Goal: Task Accomplishment & Management: Use online tool/utility

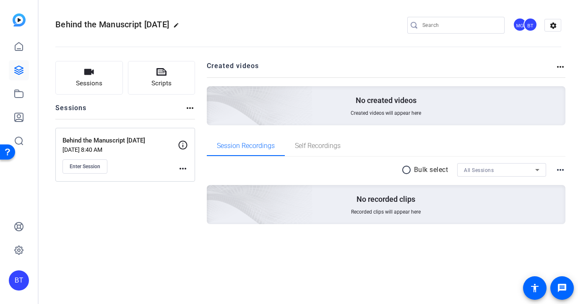
click at [185, 166] on mat-icon "more_horiz" at bounding box center [183, 168] width 10 height 10
click at [185, 166] on div at bounding box center [289, 152] width 578 height 304
click at [186, 145] on icon at bounding box center [183, 145] width 10 height 10
click at [183, 143] on icon at bounding box center [183, 145] width 10 height 10
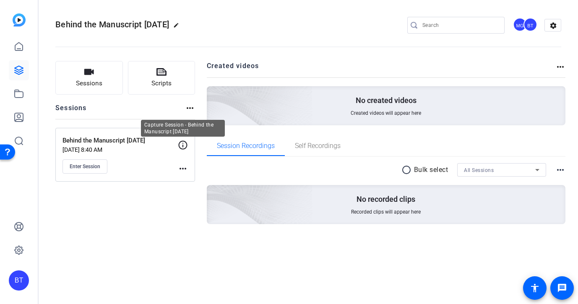
click at [183, 143] on icon at bounding box center [183, 145] width 10 height 10
click at [175, 82] on button "Scripts" at bounding box center [162, 78] width 68 height 34
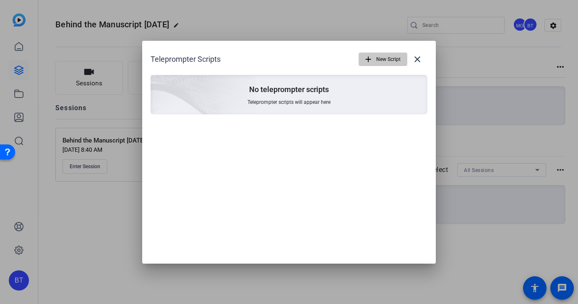
click at [369, 60] on mat-icon "add" at bounding box center [368, 59] width 9 height 9
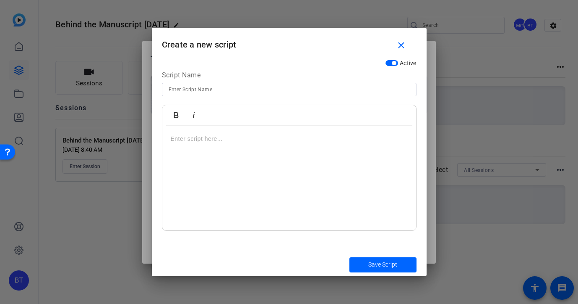
click at [181, 86] on input at bounding box center [289, 89] width 241 height 10
paste input "Behind the Manuscript: Circulating tumor DNA monitoring and blood tumor mutatio…"
type input "Behind the Manuscript: Circulating tumor DNA monitoring and blood tumor mutatio…"
click at [186, 138] on p at bounding box center [289, 138] width 237 height 9
click at [200, 137] on p at bounding box center [289, 138] width 237 height 9
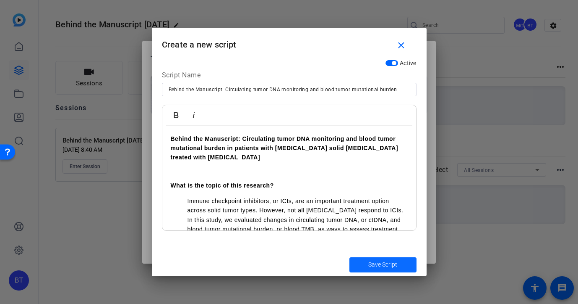
click at [393, 263] on span "Save Script" at bounding box center [383, 264] width 29 height 9
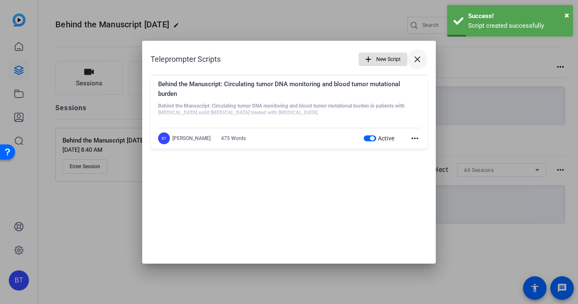
click at [421, 56] on mat-icon "close" at bounding box center [418, 59] width 10 height 10
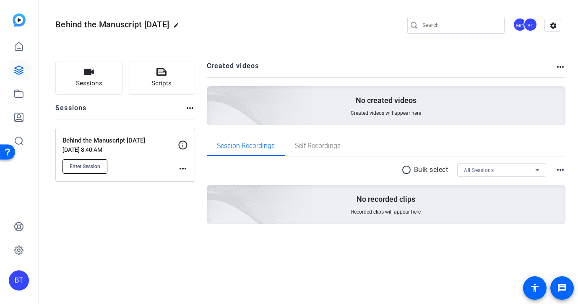
click at [92, 170] on button "Enter Session" at bounding box center [85, 166] width 45 height 14
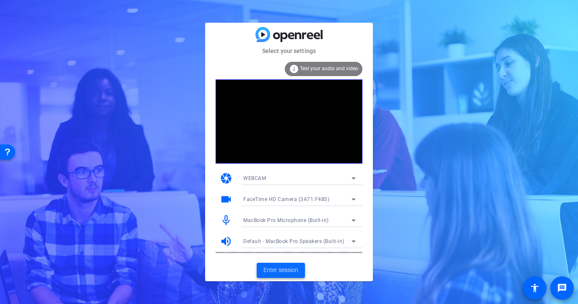
click at [281, 271] on span "Enter session" at bounding box center [281, 269] width 35 height 9
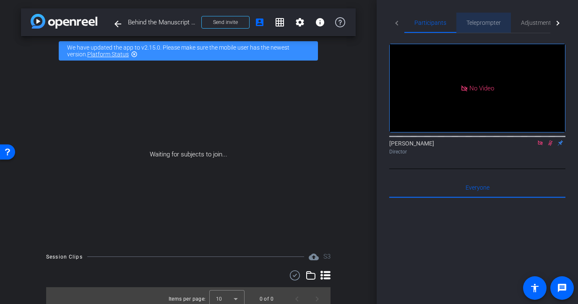
click at [484, 22] on span "Teleprompter" at bounding box center [484, 23] width 34 height 6
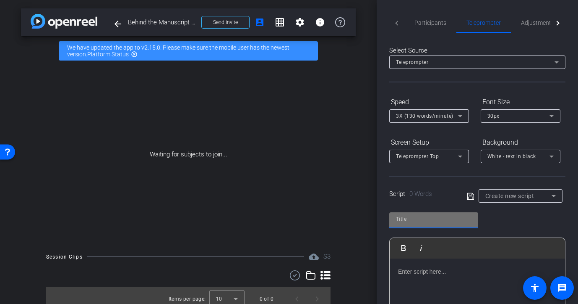
click at [421, 220] on input "text" at bounding box center [434, 219] width 76 height 10
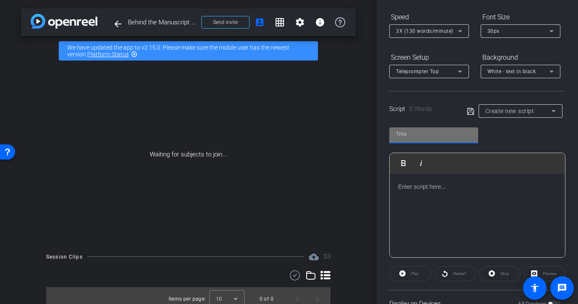
scroll to position [86, 0]
click at [445, 128] on input "text" at bounding box center [434, 133] width 76 height 10
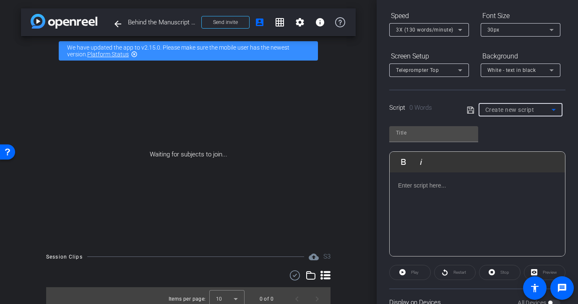
click at [555, 107] on icon at bounding box center [554, 110] width 10 height 10
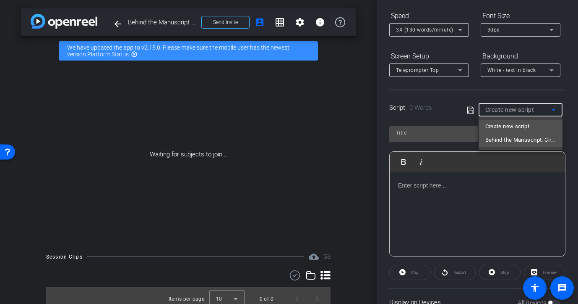
click at [546, 140] on span "Behind the Manuscript: Circulating tumor DNA monitoring and blood tumor mutatio…" at bounding box center [521, 140] width 71 height 10
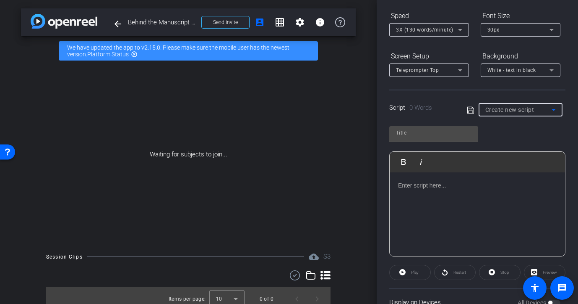
type input "Behind the Manuscript: Circulating tumor DNA monitoring and blood tumor mutatio…"
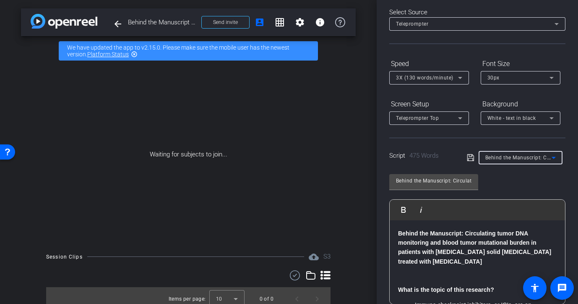
scroll to position [0, 0]
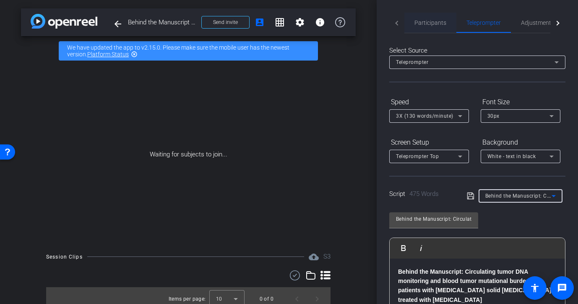
click at [425, 24] on span "Participants" at bounding box center [431, 23] width 32 height 6
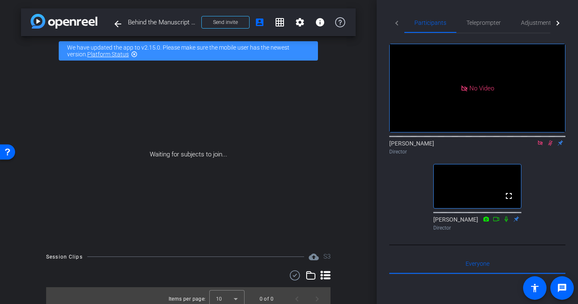
click at [551, 140] on icon at bounding box center [551, 142] width 5 height 5
click at [539, 140] on icon at bounding box center [540, 143] width 7 height 6
click at [492, 24] on span "Teleprompter" at bounding box center [484, 23] width 34 height 6
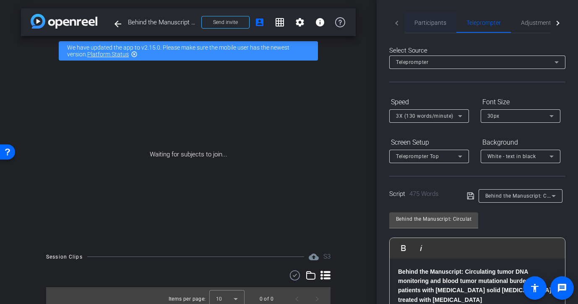
click at [437, 23] on span "Participants" at bounding box center [431, 23] width 32 height 6
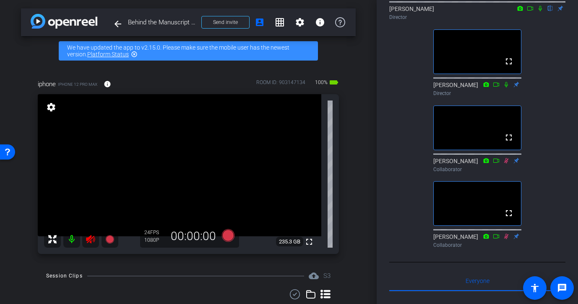
click at [89, 237] on icon at bounding box center [90, 239] width 9 height 8
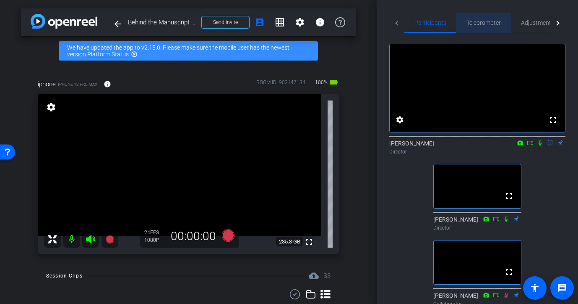
click at [482, 25] on span "Teleprompter" at bounding box center [484, 23] width 34 height 6
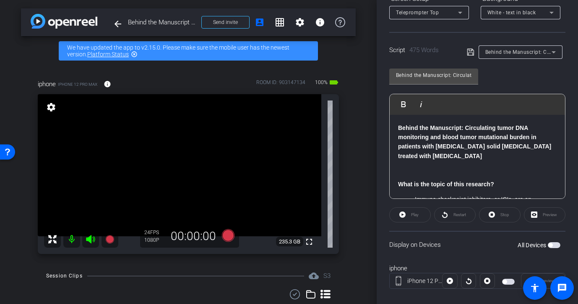
scroll to position [155, 0]
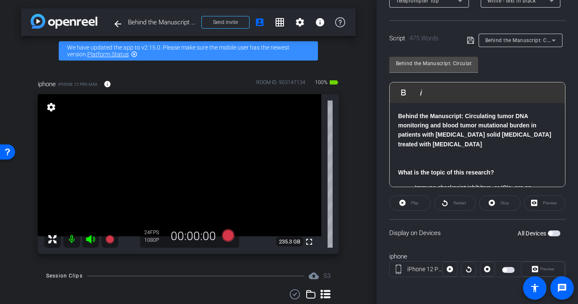
click at [507, 269] on span "button" at bounding box center [508, 270] width 13 height 6
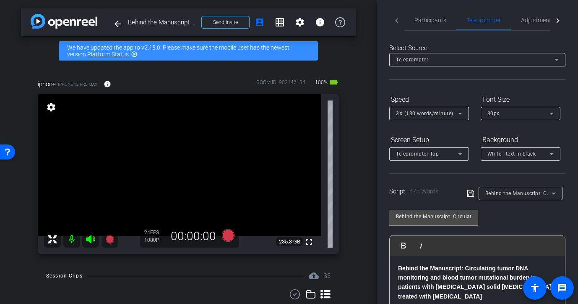
scroll to position [0, 0]
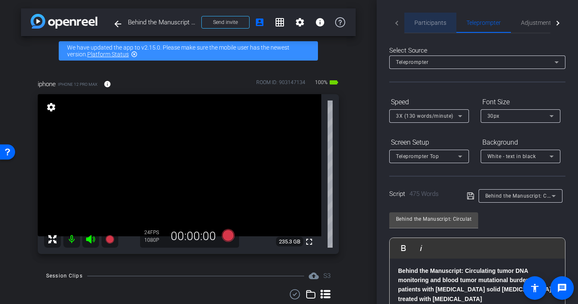
click at [433, 23] on span "Participants" at bounding box center [431, 23] width 32 height 6
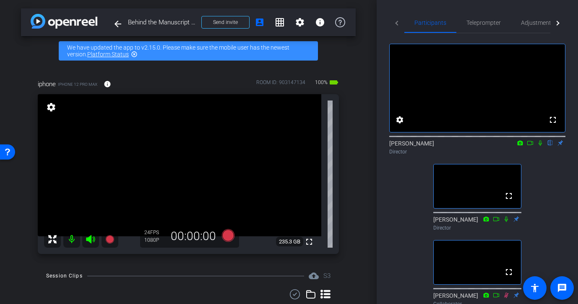
scroll to position [26, 0]
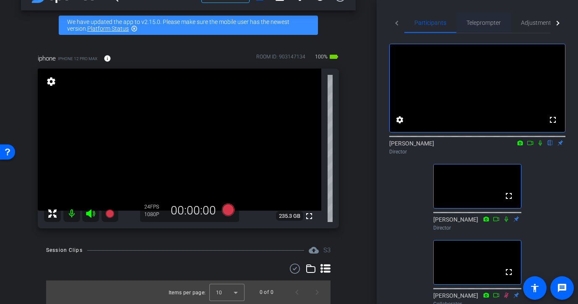
click at [488, 21] on span "Teleprompter" at bounding box center [484, 23] width 34 height 6
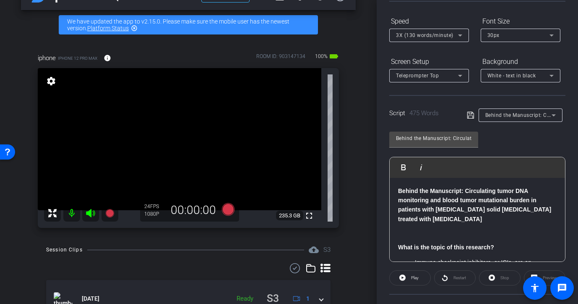
scroll to position [60, 0]
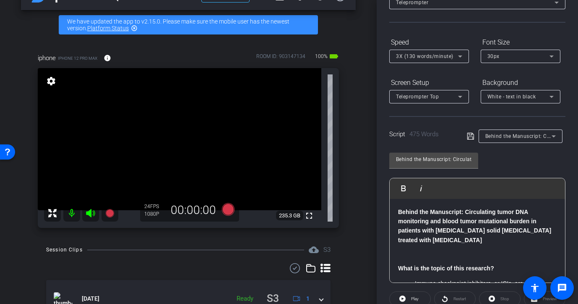
click at [469, 134] on icon at bounding box center [470, 136] width 7 height 7
click at [552, 136] on icon at bounding box center [554, 136] width 10 height 10
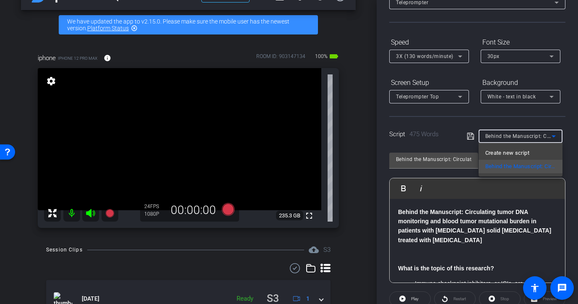
click at [552, 136] on div at bounding box center [289, 152] width 578 height 304
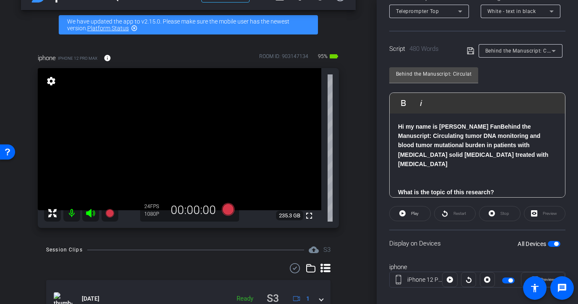
scroll to position [155, 0]
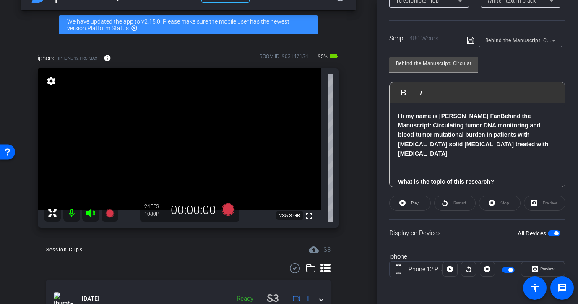
click at [474, 118] on strong "Hi my name is [PERSON_NAME] FanBehind the Manuscript: Circulating tumor DNA mon…" at bounding box center [473, 135] width 150 height 44
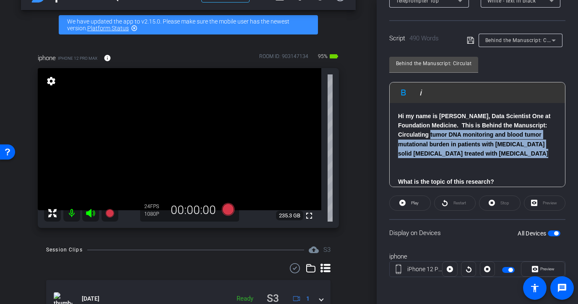
drag, startPoint x: 539, startPoint y: 152, endPoint x: 441, endPoint y: 138, distance: 99.7
click at [441, 138] on p "Hi my name is [PERSON_NAME], Data Scientist One at Foundation Medicine. This is…" at bounding box center [477, 134] width 159 height 47
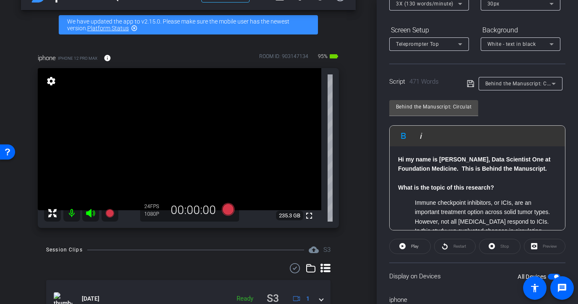
scroll to position [102, 0]
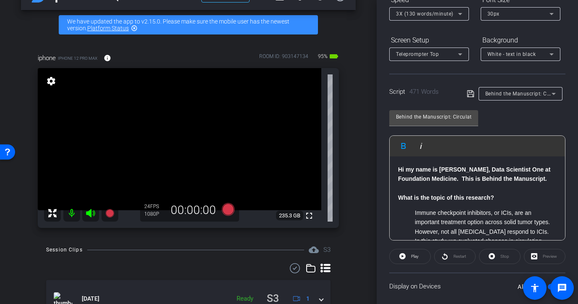
click at [471, 93] on icon at bounding box center [471, 94] width 8 height 10
click at [522, 123] on div "Behind the Manuscript: Circulating tumor DNA monitoring and blood tumor mutatio…" at bounding box center [478, 172] width 176 height 136
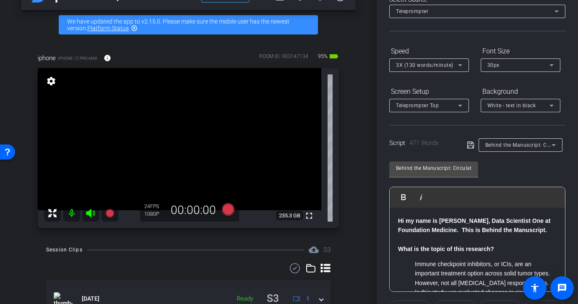
scroll to position [0, 0]
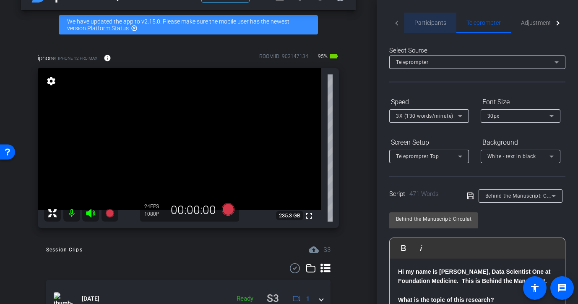
click at [432, 23] on span "Participants" at bounding box center [431, 23] width 32 height 6
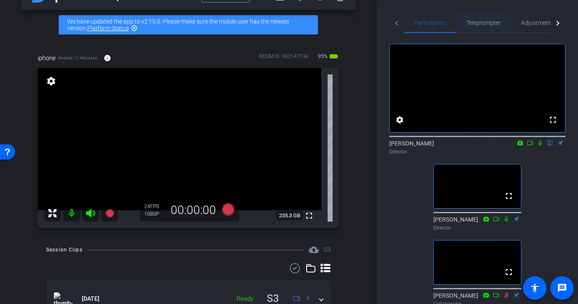
click at [476, 13] on span "Teleprompter" at bounding box center [484, 23] width 34 height 20
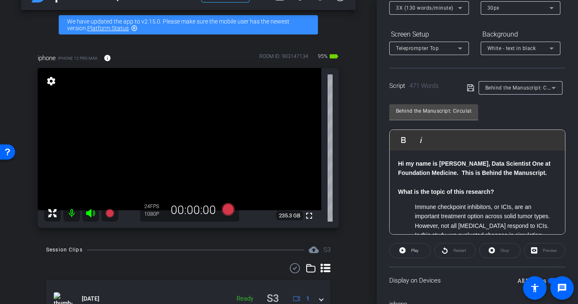
scroll to position [110, 0]
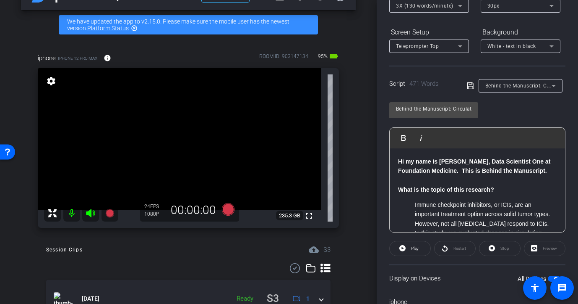
click at [542, 250] on div "Preview" at bounding box center [545, 248] width 42 height 15
click at [539, 249] on div "Preview" at bounding box center [545, 248] width 42 height 15
click at [532, 246] on div "Preview" at bounding box center [545, 248] width 42 height 15
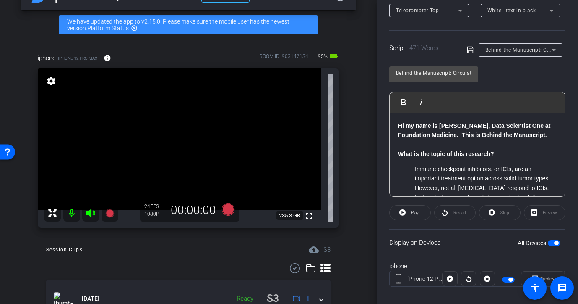
scroll to position [155, 0]
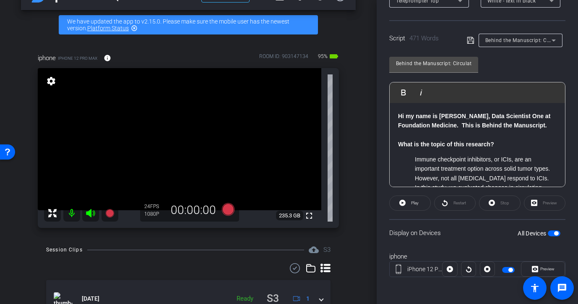
click at [468, 270] on div at bounding box center [468, 268] width 15 height 15
click at [540, 203] on div "Preview" at bounding box center [545, 202] width 42 height 15
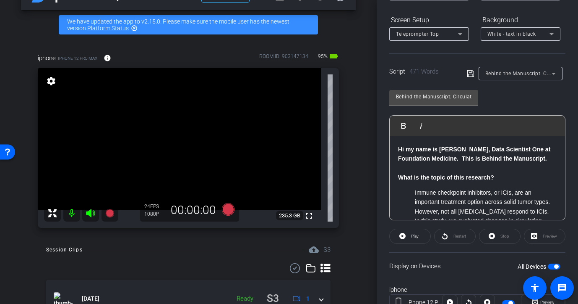
scroll to position [113, 0]
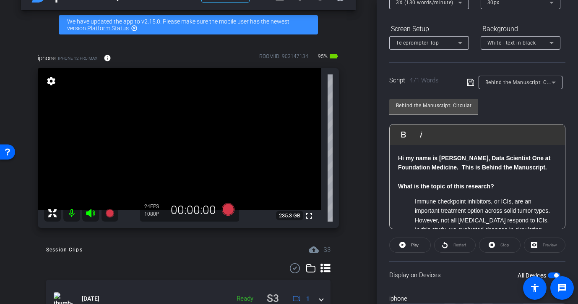
click at [469, 82] on icon at bounding box center [471, 82] width 8 height 10
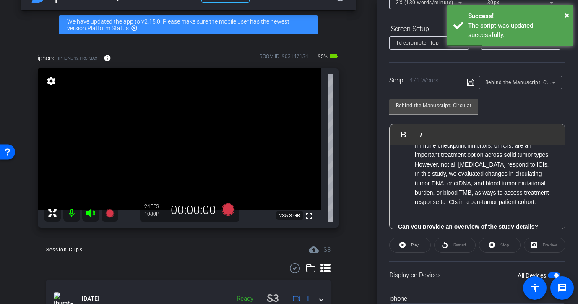
scroll to position [0, 0]
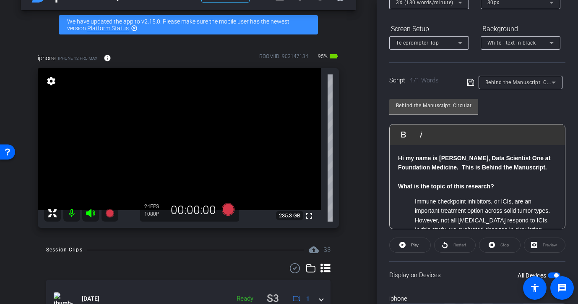
click at [539, 243] on div "Preview" at bounding box center [545, 244] width 42 height 15
click at [491, 243] on div "Stop" at bounding box center [500, 244] width 42 height 15
click at [557, 243] on div "Preview" at bounding box center [545, 244] width 42 height 15
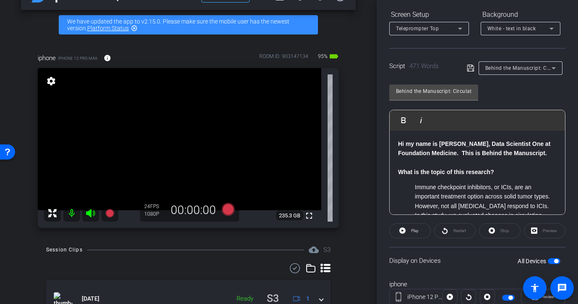
scroll to position [155, 0]
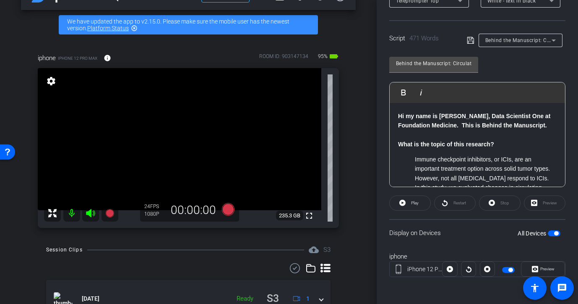
click at [531, 205] on div "Preview" at bounding box center [545, 202] width 42 height 15
click at [539, 267] on span "Preview" at bounding box center [547, 269] width 16 height 12
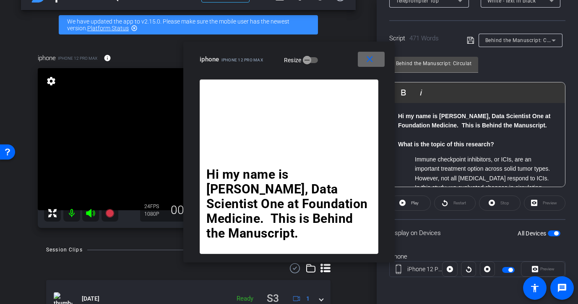
click at [371, 62] on mat-icon "close" at bounding box center [370, 59] width 10 height 10
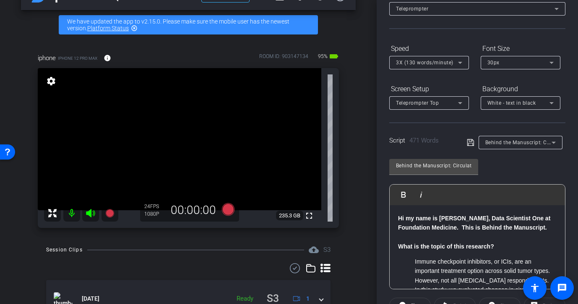
scroll to position [48, 0]
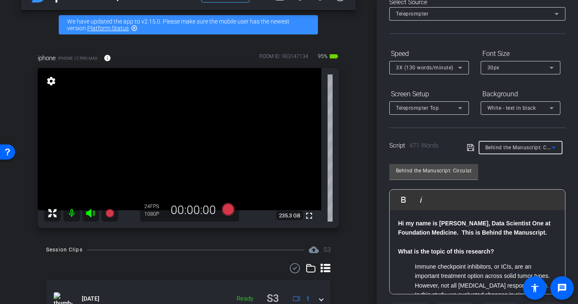
click at [557, 146] on icon at bounding box center [554, 147] width 10 height 10
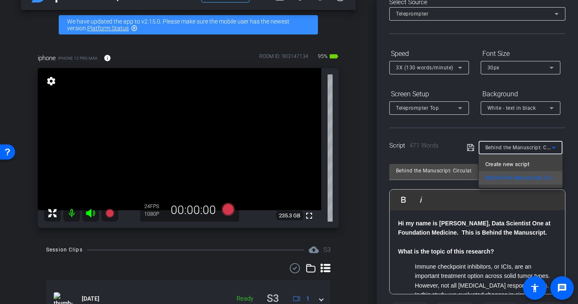
click at [557, 146] on div at bounding box center [289, 152] width 578 height 304
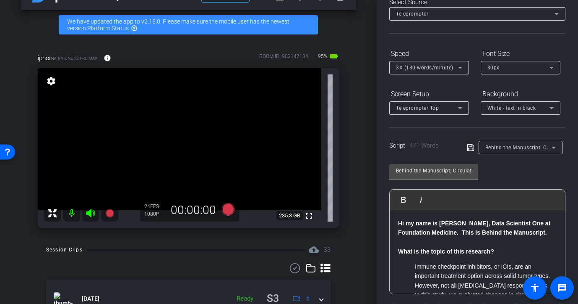
click at [472, 146] on icon at bounding box center [470, 147] width 7 height 7
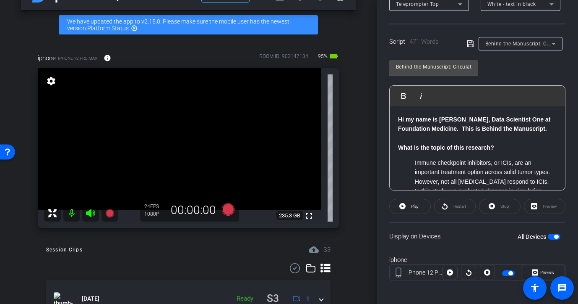
scroll to position [155, 0]
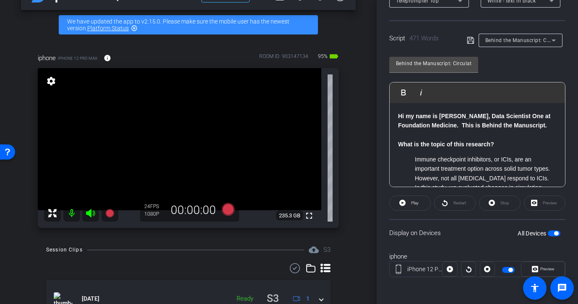
click at [510, 270] on span "button" at bounding box center [511, 269] width 4 height 4
click at [510, 270] on span "button" at bounding box center [508, 270] width 13 height 6
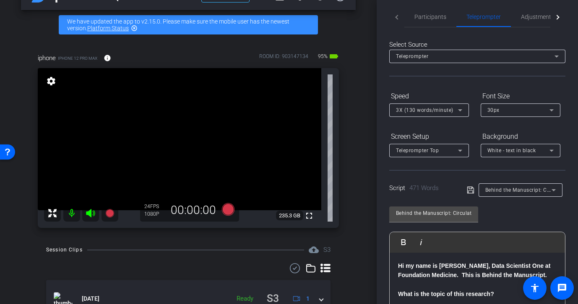
scroll to position [0, 0]
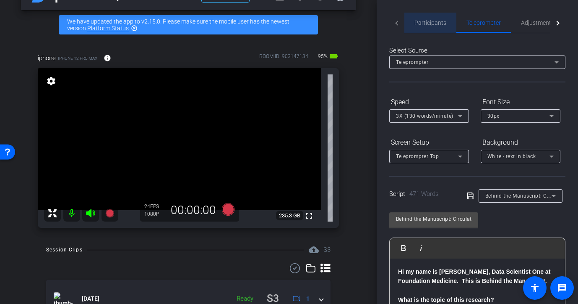
click at [440, 24] on span "Participants" at bounding box center [431, 23] width 32 height 6
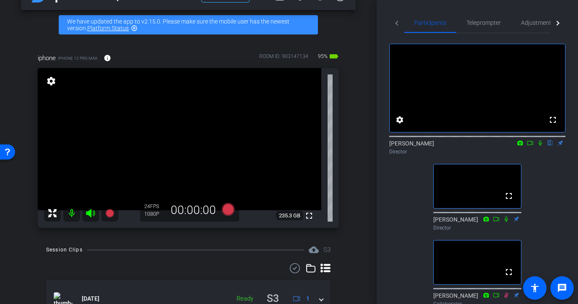
click at [539, 146] on icon at bounding box center [540, 142] width 3 height 5
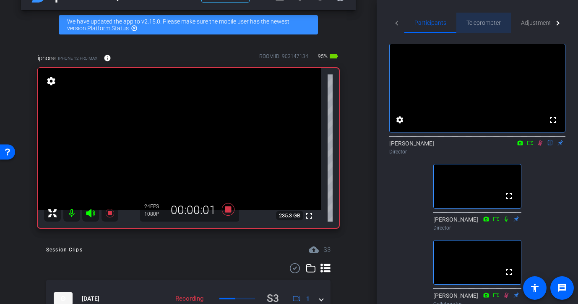
click at [493, 23] on span "Teleprompter" at bounding box center [484, 23] width 34 height 6
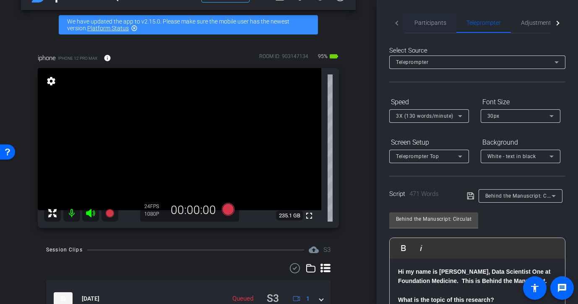
click at [428, 23] on span "Participants" at bounding box center [431, 23] width 32 height 6
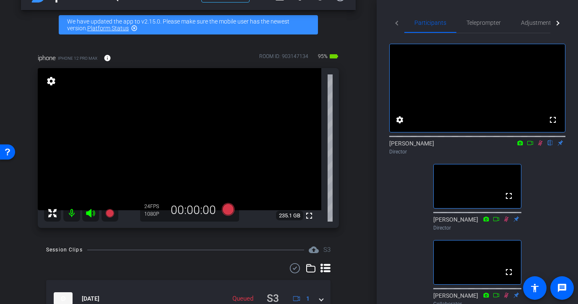
click at [542, 146] on icon at bounding box center [540, 143] width 7 height 6
click at [540, 146] on icon at bounding box center [540, 143] width 7 height 6
click at [487, 16] on span "Teleprompter" at bounding box center [484, 23] width 34 height 20
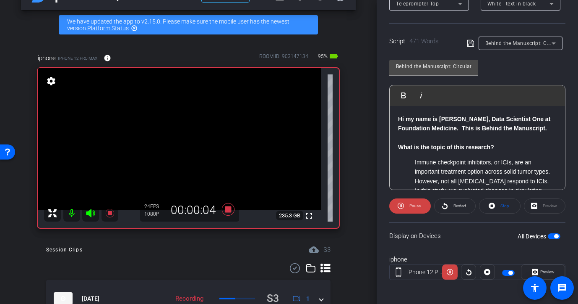
scroll to position [155, 0]
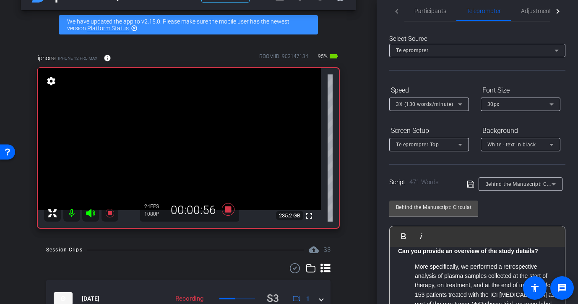
scroll to position [0, 0]
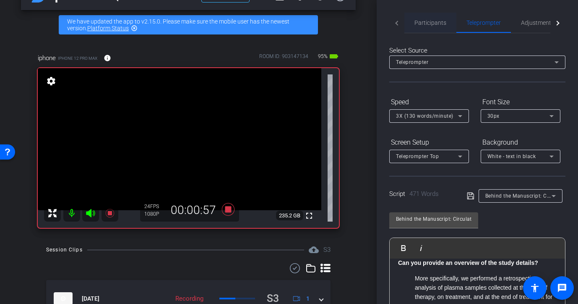
click at [426, 21] on span "Participants" at bounding box center [431, 23] width 32 height 6
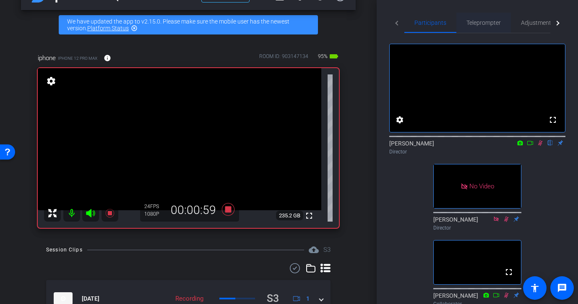
click at [484, 23] on span "Teleprompter" at bounding box center [484, 23] width 34 height 6
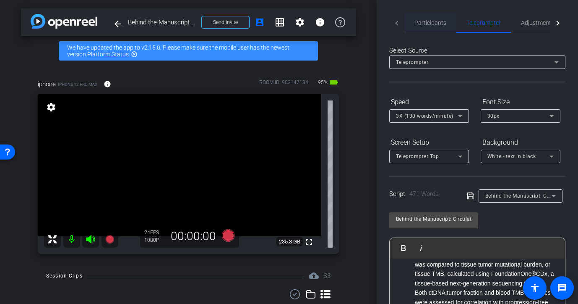
click at [433, 20] on span "Participants" at bounding box center [431, 23] width 32 height 6
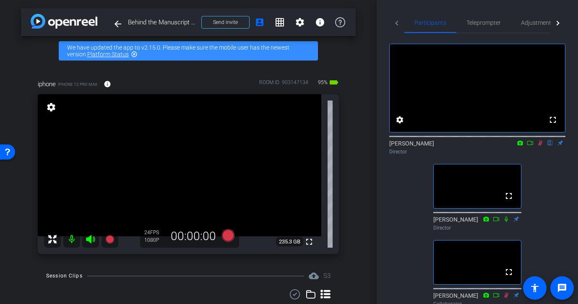
click at [540, 146] on icon at bounding box center [541, 142] width 5 height 5
click at [482, 20] on span "Teleprompter" at bounding box center [484, 23] width 34 height 6
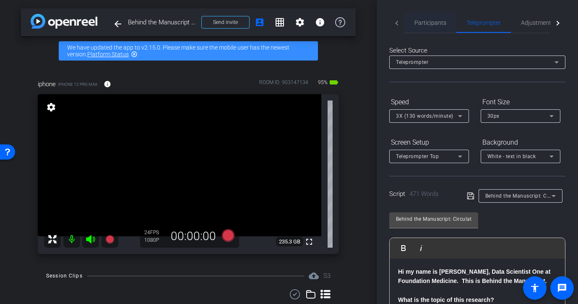
click at [422, 23] on span "Participants" at bounding box center [431, 23] width 32 height 6
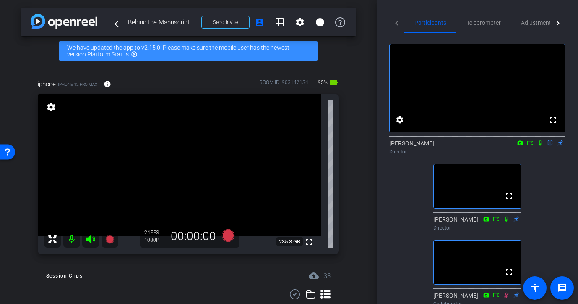
click at [540, 146] on icon at bounding box center [540, 142] width 3 height 5
click at [482, 25] on span "Teleprompter" at bounding box center [484, 23] width 34 height 6
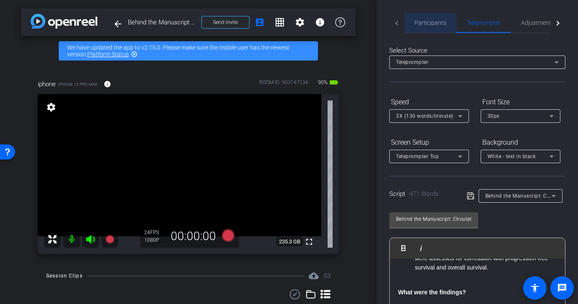
click at [433, 22] on span "Participants" at bounding box center [431, 23] width 32 height 6
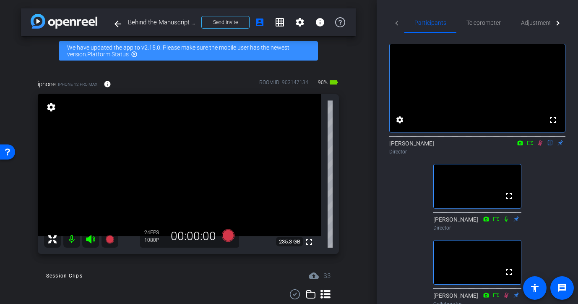
click at [541, 146] on icon at bounding box center [540, 143] width 7 height 6
click at [540, 146] on icon at bounding box center [540, 143] width 7 height 6
